Goal: Navigation & Orientation: Find specific page/section

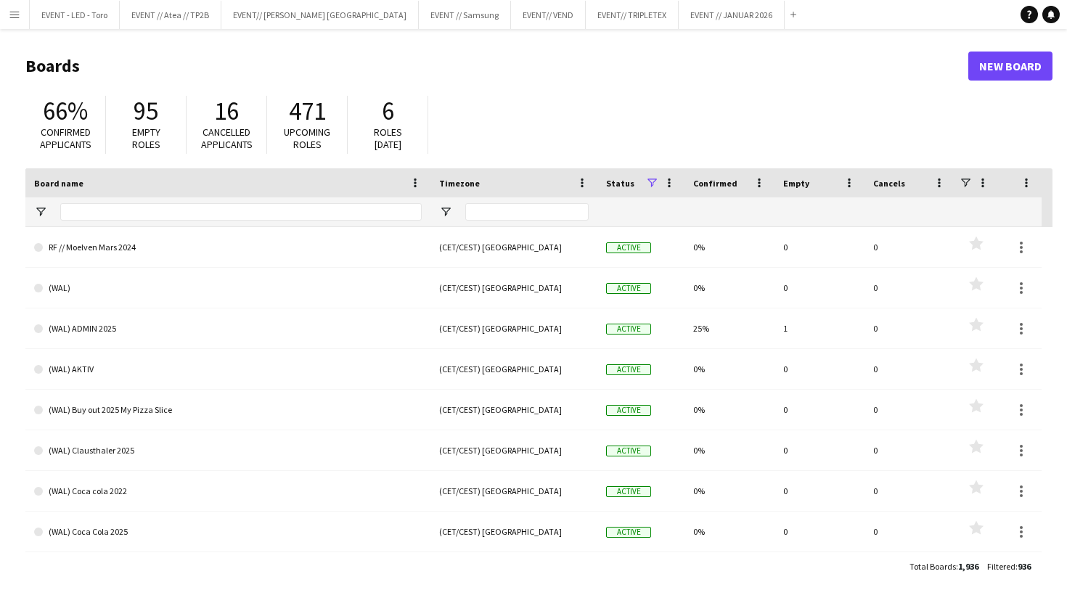
click at [303, 29] on main "Boards New Board 66% Confirmed applicants 95 Empty roles 16 Cancelled applicant…" at bounding box center [533, 315] width 1067 height 573
click at [303, 21] on button "EVENT// SIRK NORGE Close" at bounding box center [319, 15] width 197 height 28
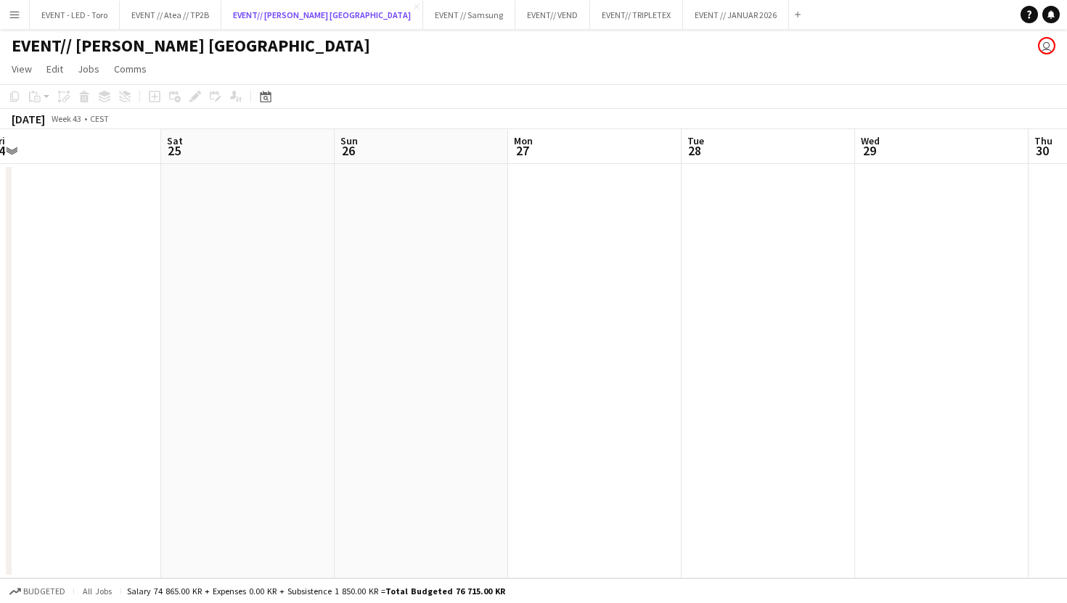
scroll to position [0, 404]
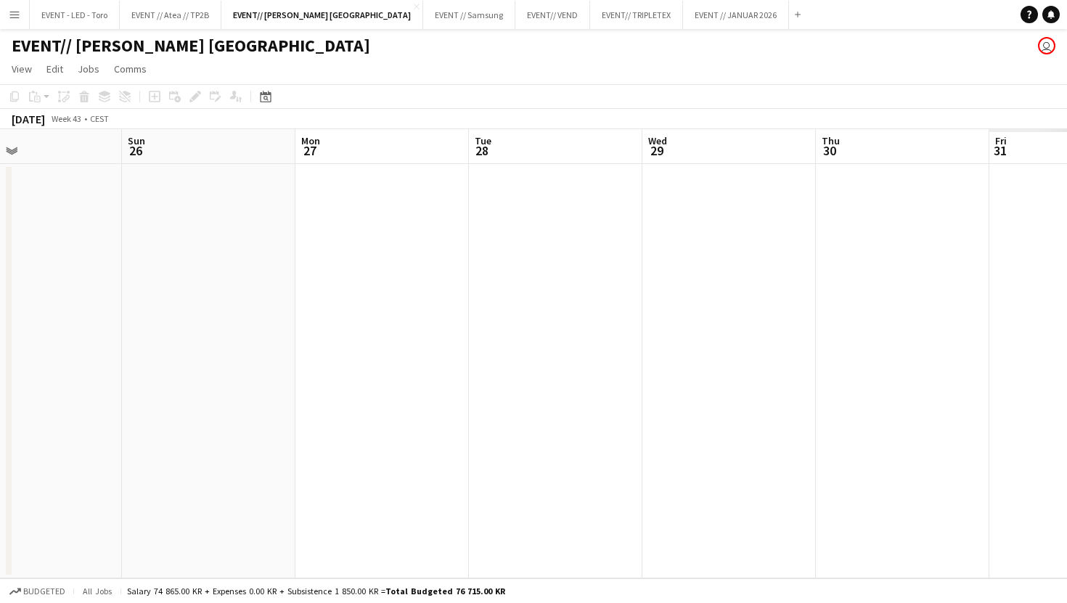
scroll to position [0, 431]
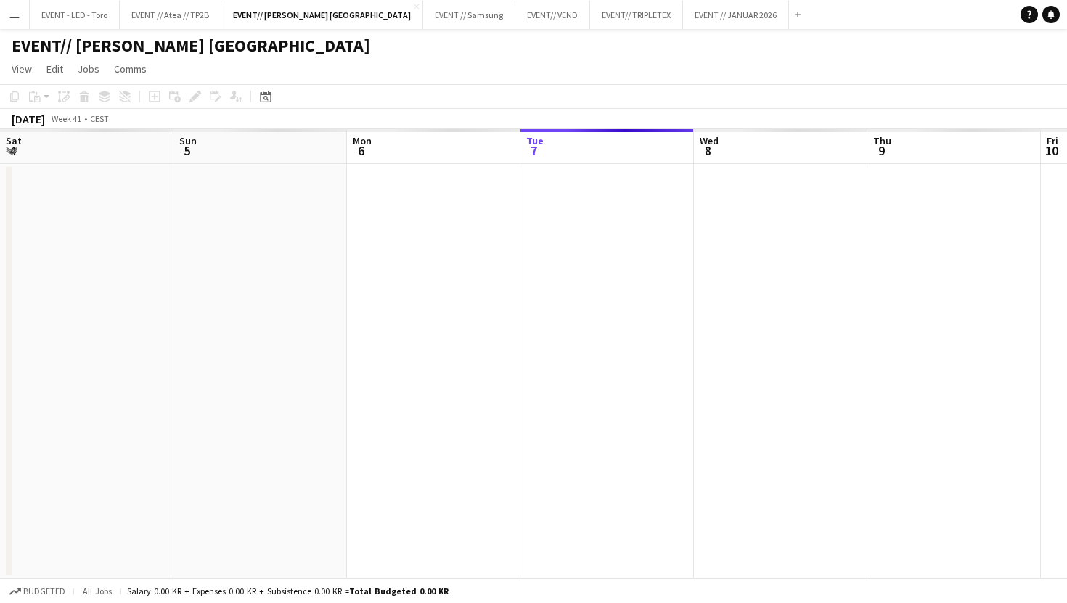
scroll to position [0, 347]
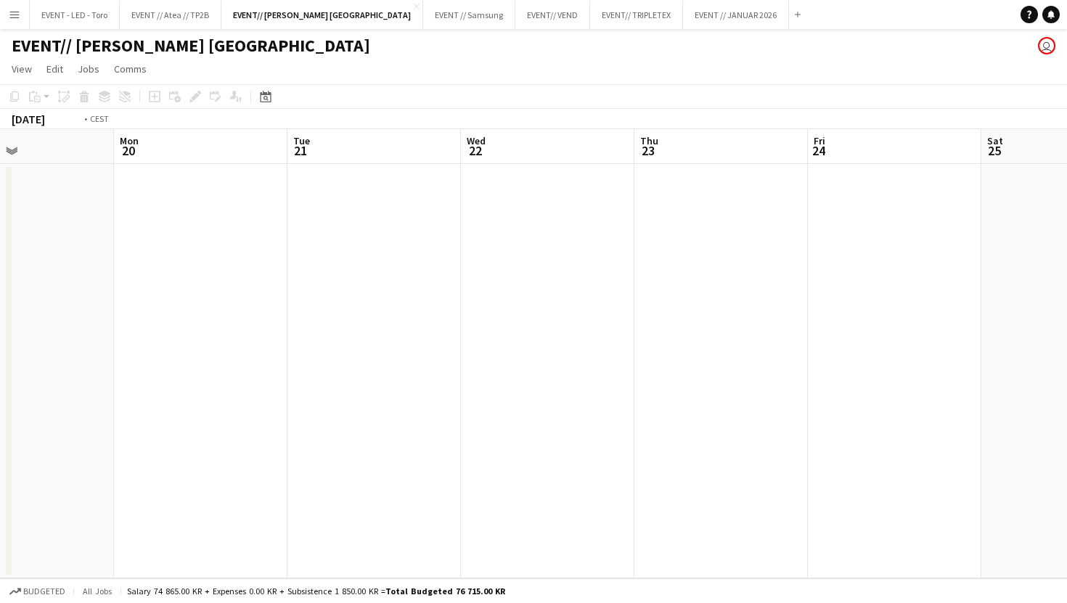
scroll to position [0, 700]
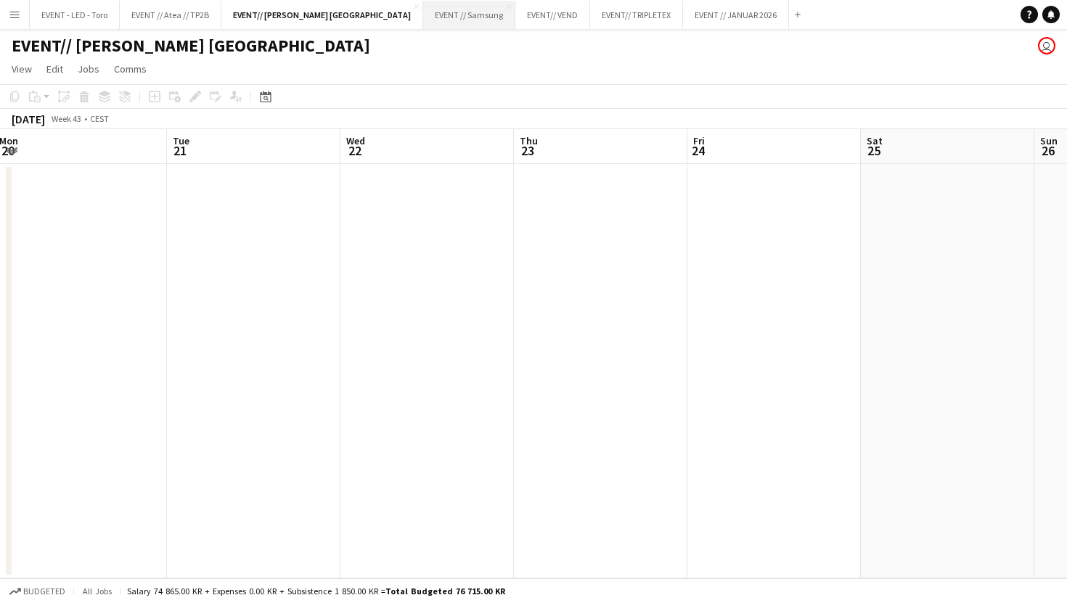
click at [423, 11] on button "EVENT // Samsung Close" at bounding box center [469, 15] width 92 height 28
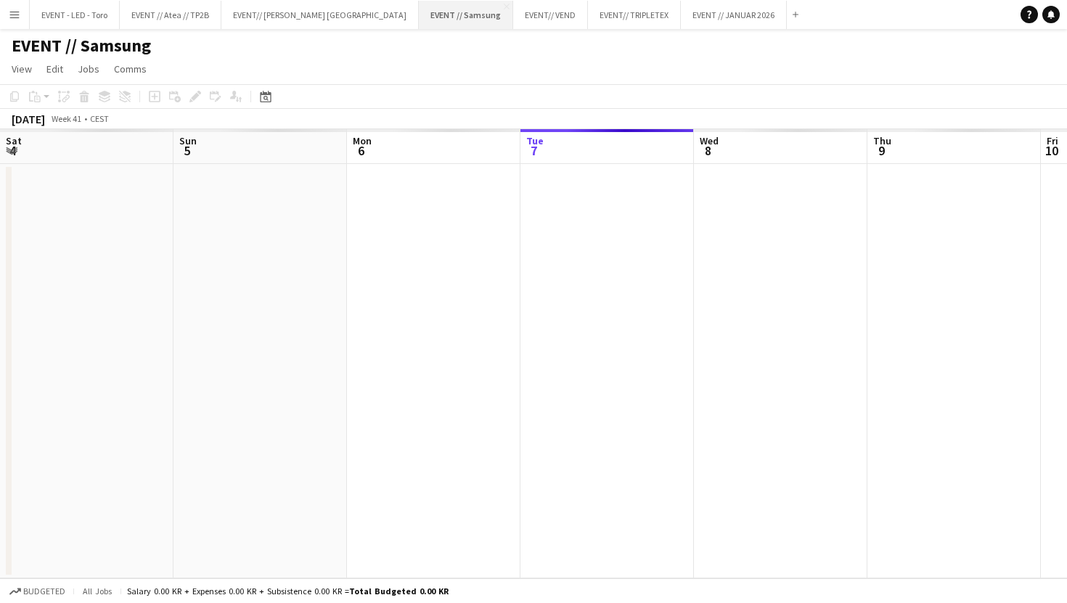
scroll to position [0, 347]
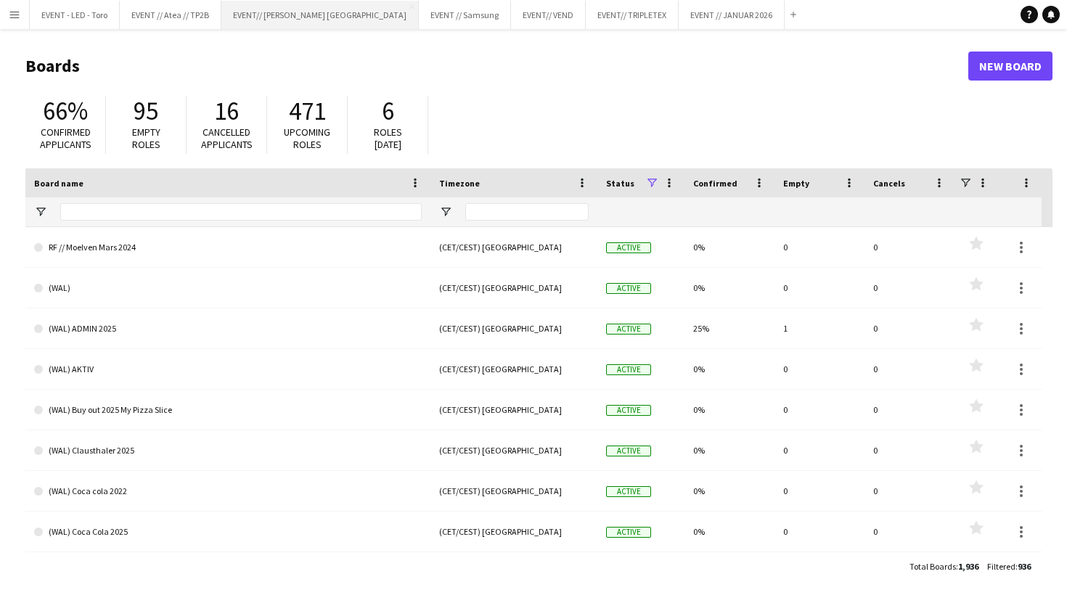
click at [258, 17] on button "EVENT// SIRK NORGE Close" at bounding box center [319, 15] width 197 height 28
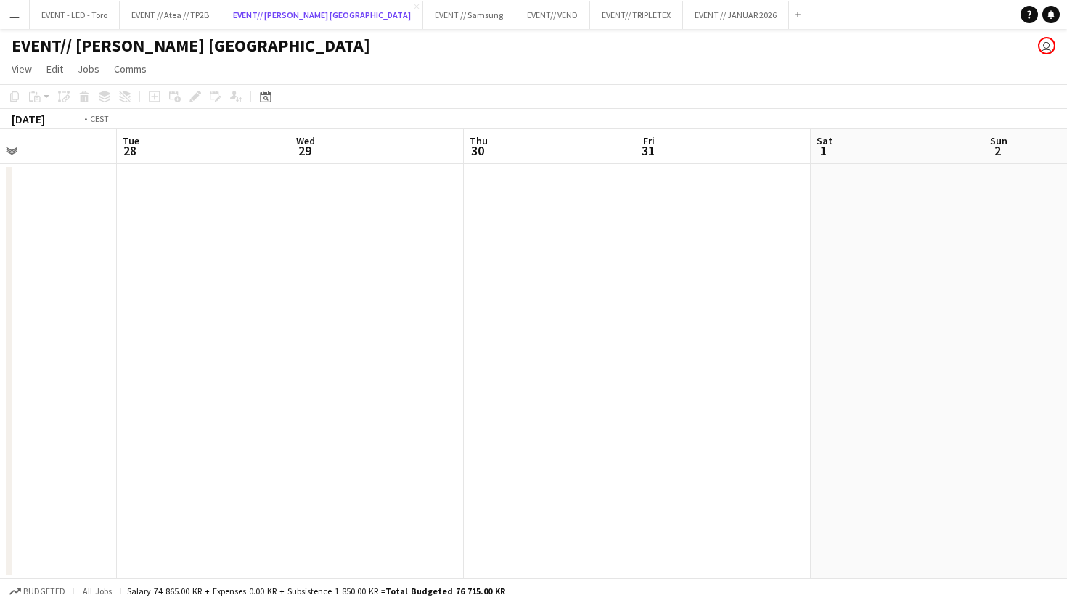
scroll to position [0, 462]
